Goal: Task Accomplishment & Management: Complete application form

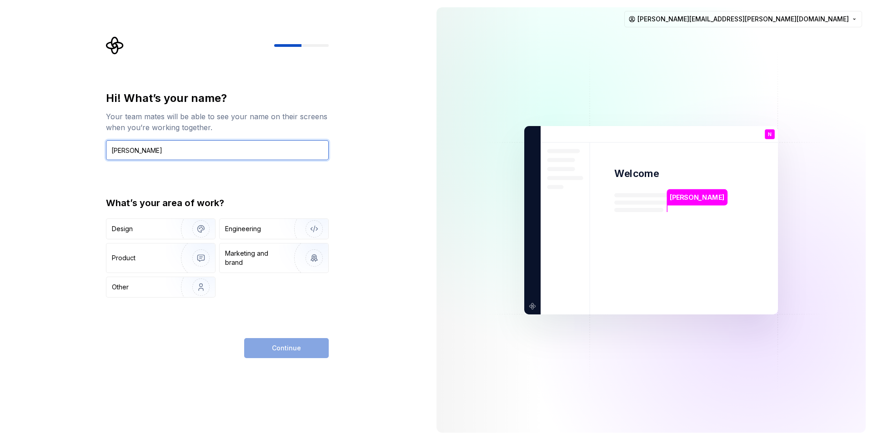
type input "[PERSON_NAME]"
click at [200, 346] on div "Continue" at bounding box center [217, 348] width 223 height 20
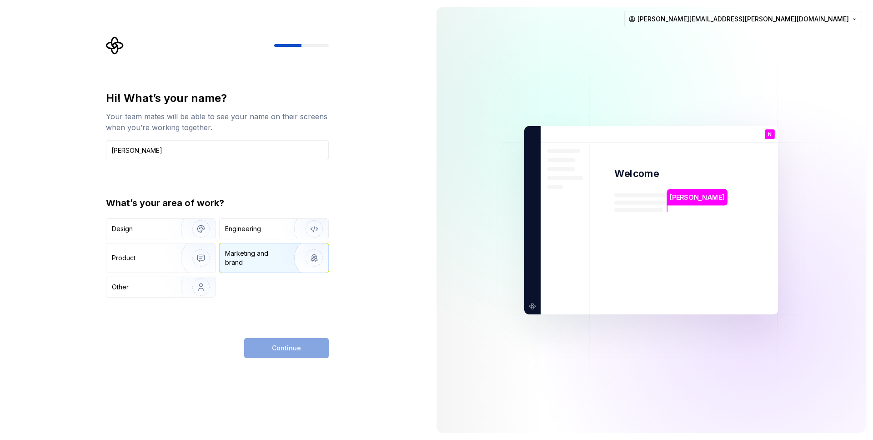
click at [264, 253] on div "Marketing and brand" at bounding box center [255, 258] width 61 height 18
click at [289, 351] on span "Continue" at bounding box center [286, 347] width 29 height 9
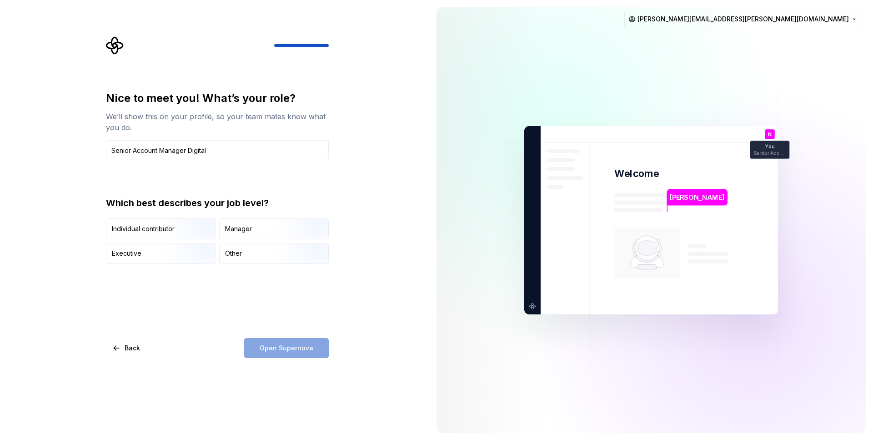
type input "Senior Account Manager Digital"
click at [208, 292] on div "Nice to meet you! What’s your role? We’ll show this on your profile, so your te…" at bounding box center [217, 224] width 223 height 267
click at [219, 150] on input "Senior Account Manager Digital" at bounding box center [217, 150] width 223 height 20
type button "IndividualContributor"
click at [198, 300] on div "Nice to meet you! What’s your role? We’ll show this on your profile, so your te…" at bounding box center [217, 224] width 223 height 267
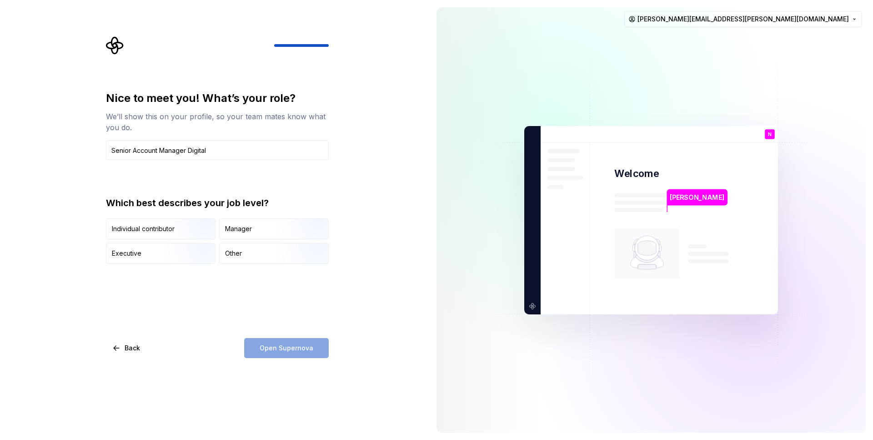
click at [180, 295] on div "Nice to meet you! What’s your role? We’ll show this on your profile, so your te…" at bounding box center [217, 224] width 223 height 267
click at [262, 253] on div "Other" at bounding box center [274, 253] width 109 height 20
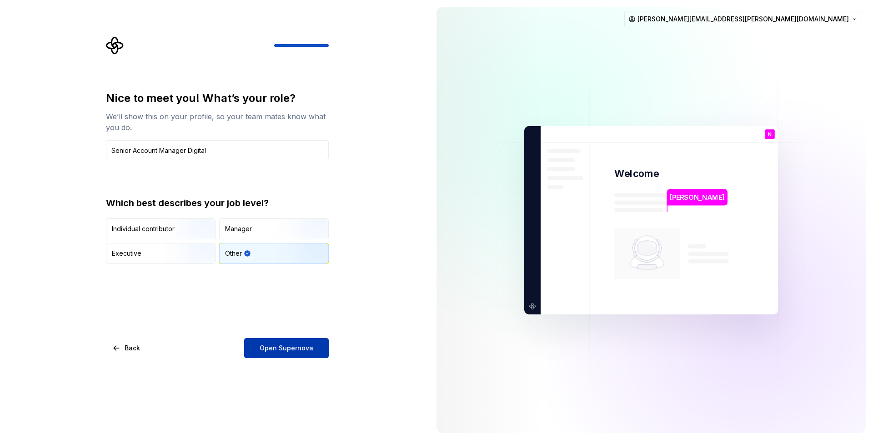
click at [290, 348] on span "Open Supernova" at bounding box center [287, 347] width 54 height 9
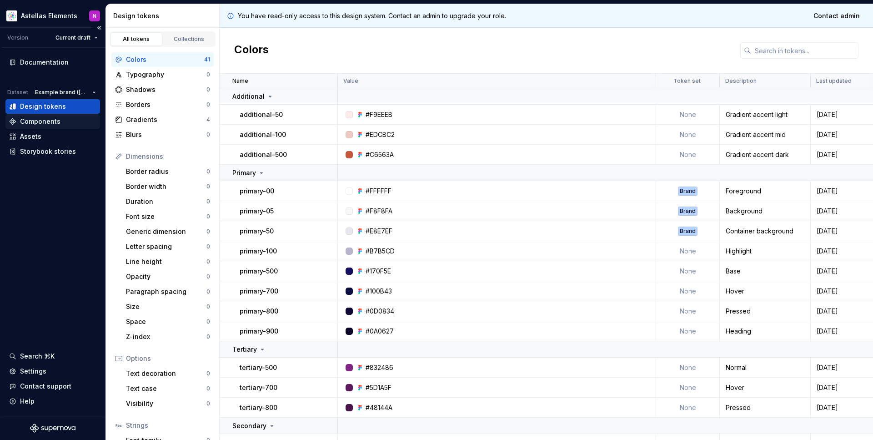
click at [39, 124] on div "Components" at bounding box center [40, 121] width 40 height 9
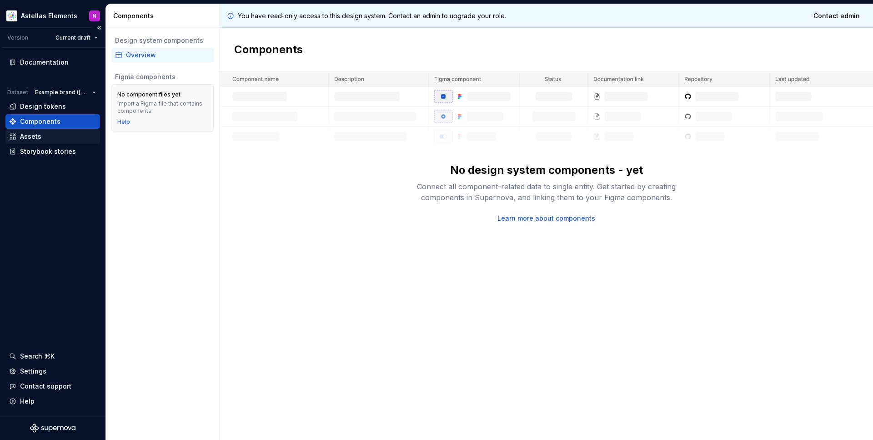
click at [34, 137] on div "Assets" at bounding box center [30, 136] width 21 height 9
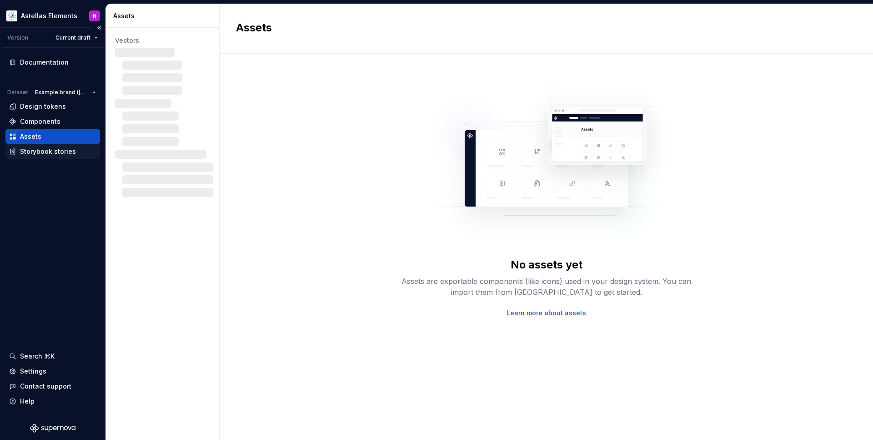
click at [40, 153] on div "Storybook stories" at bounding box center [48, 151] width 56 height 9
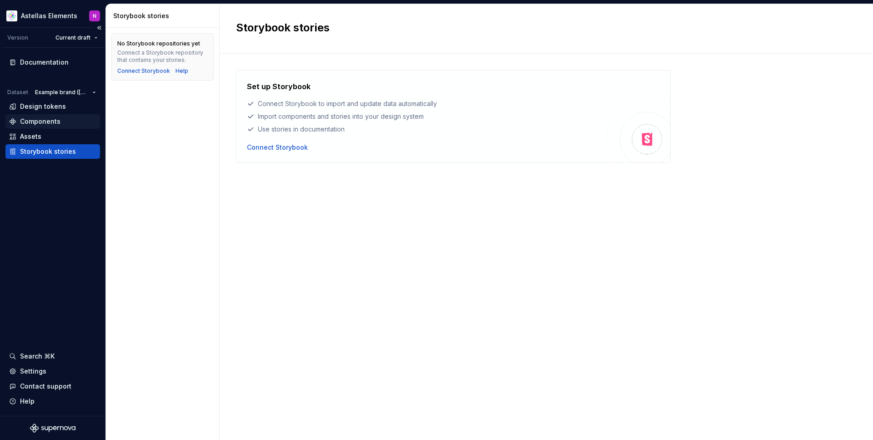
click at [41, 122] on div "Components" at bounding box center [40, 121] width 40 height 9
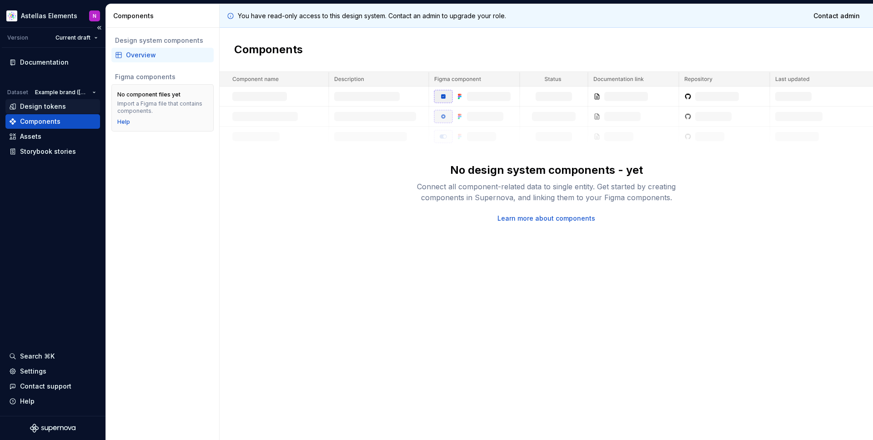
click at [53, 105] on div "Design tokens" at bounding box center [43, 106] width 46 height 9
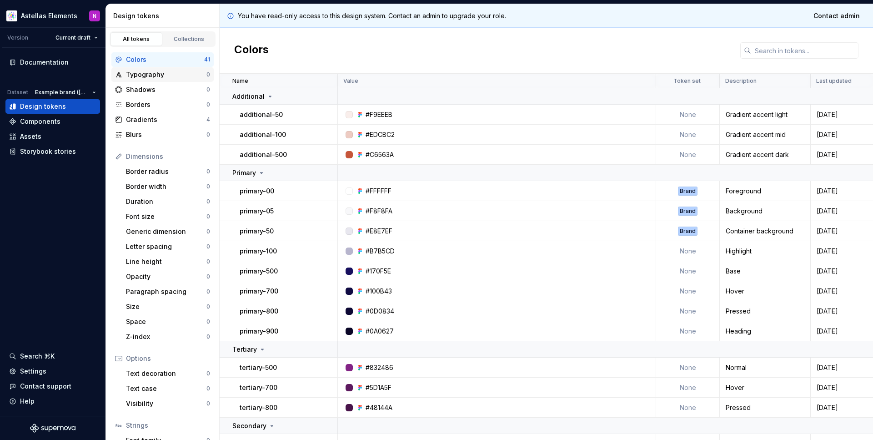
click at [144, 76] on div "Typography" at bounding box center [166, 74] width 80 height 9
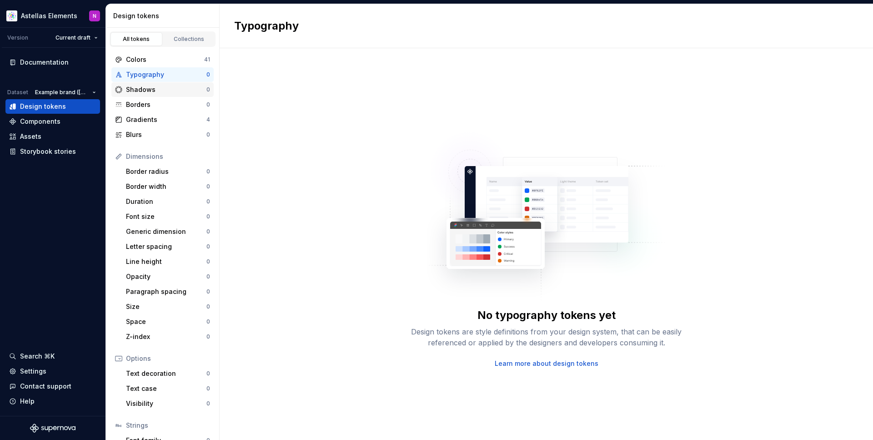
click at [140, 90] on div "Shadows" at bounding box center [166, 89] width 80 height 9
click at [190, 38] on div "Collections" at bounding box center [188, 38] width 45 height 7
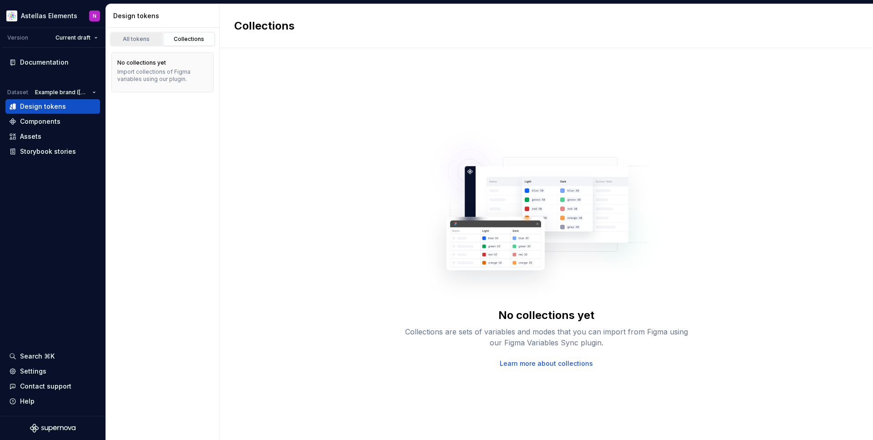
click at [127, 38] on div "All tokens" at bounding box center [136, 38] width 45 height 7
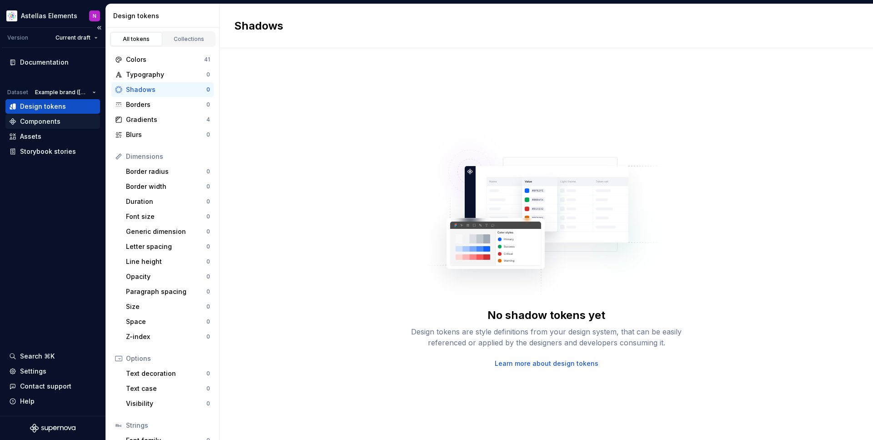
click at [53, 121] on div "Components" at bounding box center [40, 121] width 40 height 9
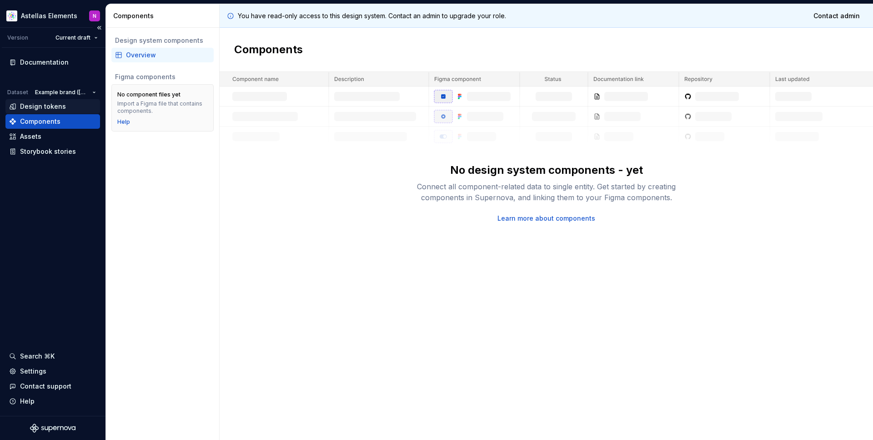
click at [59, 107] on div "Design tokens" at bounding box center [43, 106] width 46 height 9
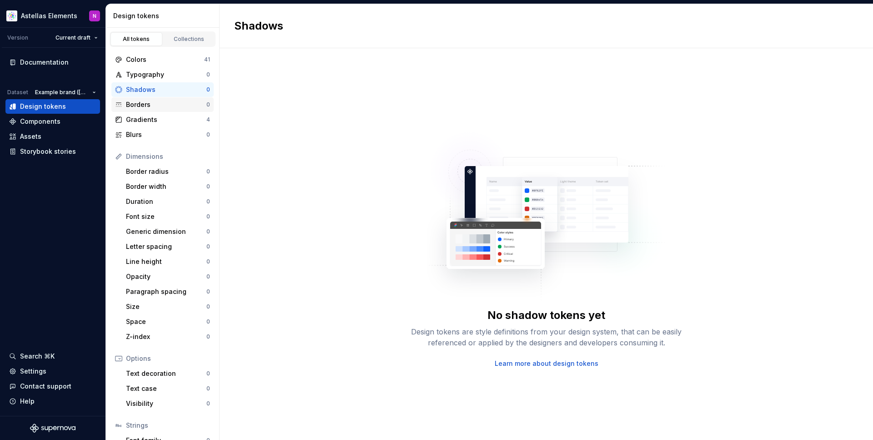
click at [135, 105] on div "Borders" at bounding box center [166, 104] width 80 height 9
click at [327, 112] on div "No border tokens yet Design tokens are style definitions from your design syste…" at bounding box center [546, 243] width 653 height 391
click at [510, 216] on img at bounding box center [546, 211] width 239 height 182
click at [146, 216] on div "Font size" at bounding box center [166, 216] width 80 height 9
click at [140, 91] on div "Shadows" at bounding box center [166, 89] width 80 height 9
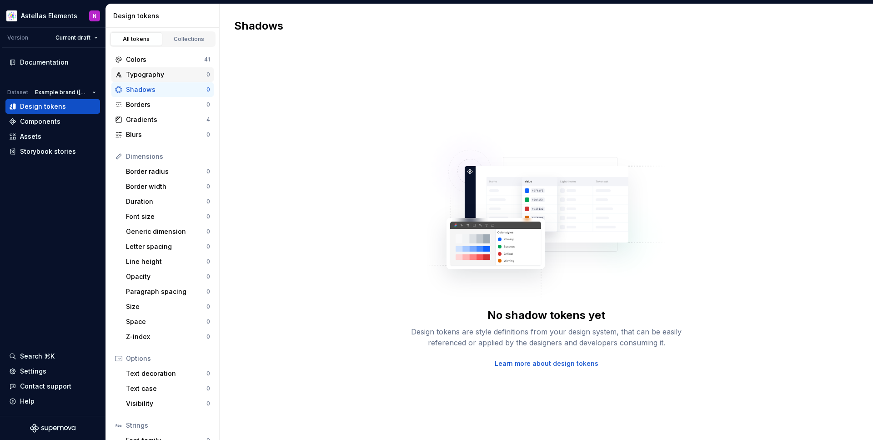
click at [143, 75] on div "Typography" at bounding box center [166, 74] width 80 height 9
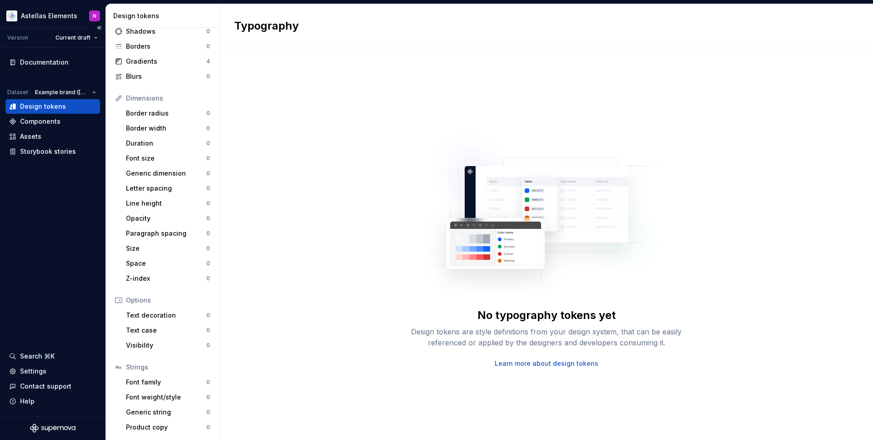
click at [40, 266] on div "Documentation Dataset Example brand (US) Design tokens Components Assets Storyb…" at bounding box center [52, 232] width 105 height 368
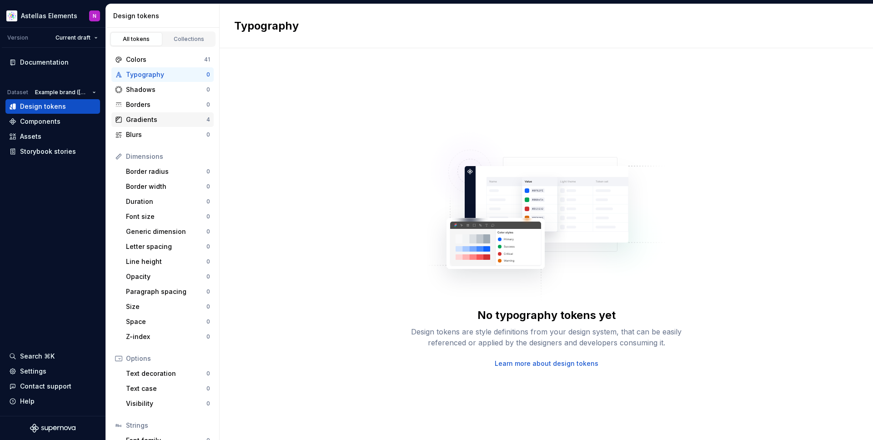
click at [150, 123] on div "Gradients" at bounding box center [166, 119] width 80 height 9
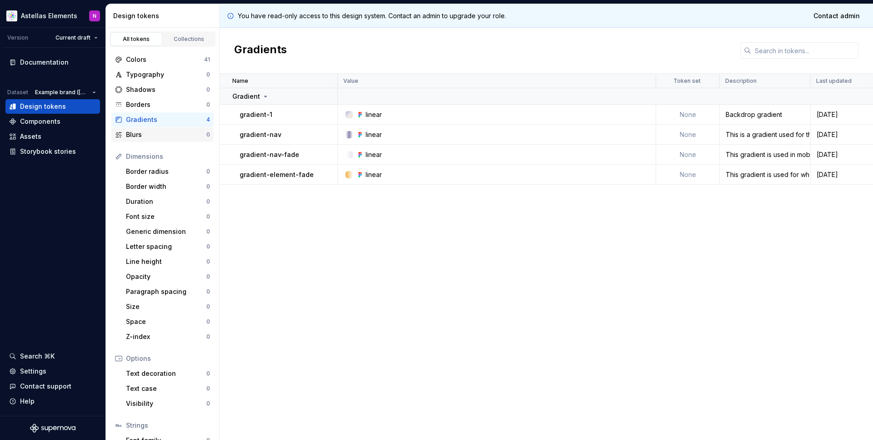
click at [148, 135] on div "Blurs" at bounding box center [166, 134] width 80 height 9
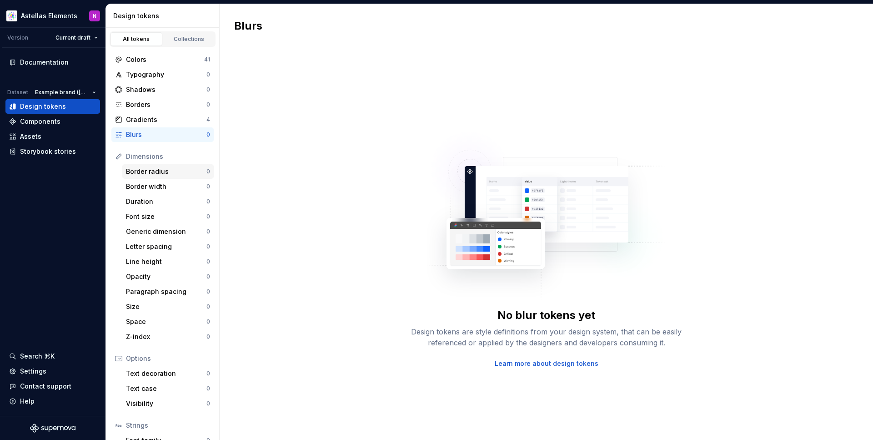
click at [151, 175] on div "Border radius" at bounding box center [166, 171] width 80 height 9
click at [154, 185] on div "Border width" at bounding box center [166, 186] width 80 height 9
click at [152, 213] on div "Font size" at bounding box center [166, 216] width 80 height 9
click at [155, 251] on div "Letter spacing 0" at bounding box center [167, 246] width 91 height 15
click at [150, 61] on div "Colors" at bounding box center [165, 59] width 78 height 9
